Goal: Information Seeking & Learning: Learn about a topic

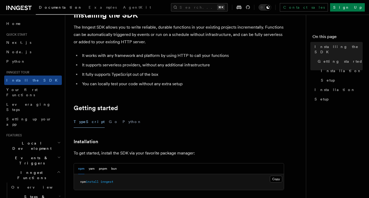
scroll to position [27, 0]
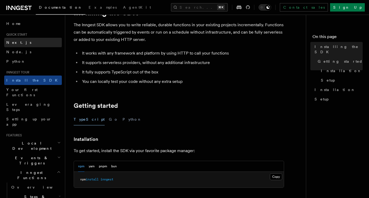
click at [19, 42] on link "Next.js" at bounding box center [33, 42] width 58 height 9
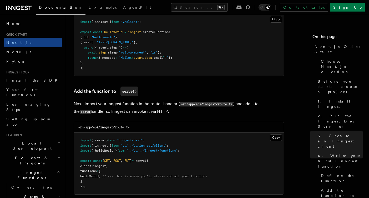
scroll to position [981, 0]
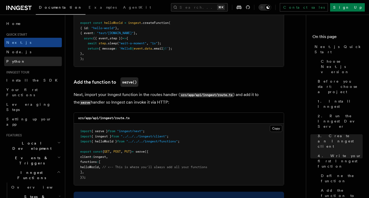
click at [26, 62] on link "Python" at bounding box center [33, 61] width 58 height 9
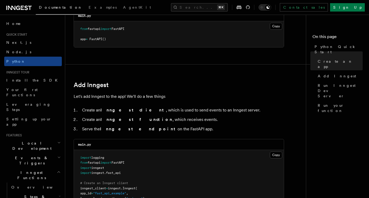
scroll to position [262, 0]
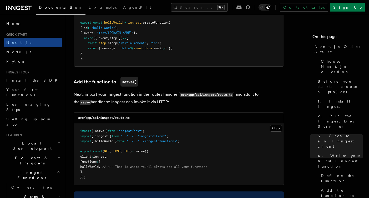
scroll to position [27, 0]
